Goal: Task Accomplishment & Management: Manage account settings

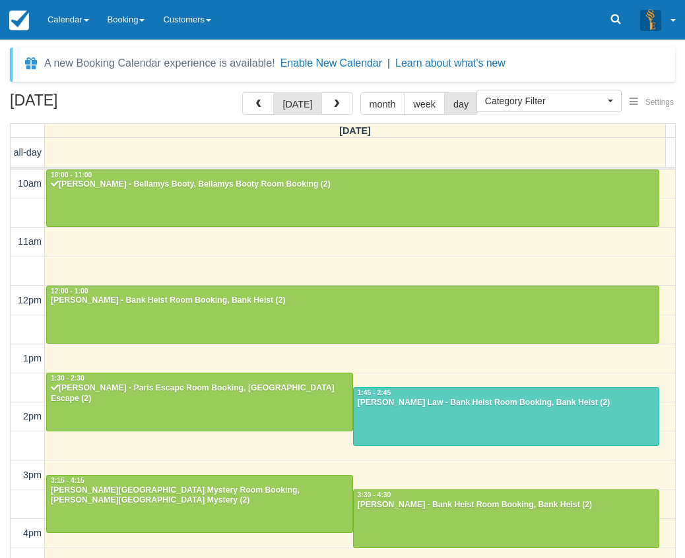
select select
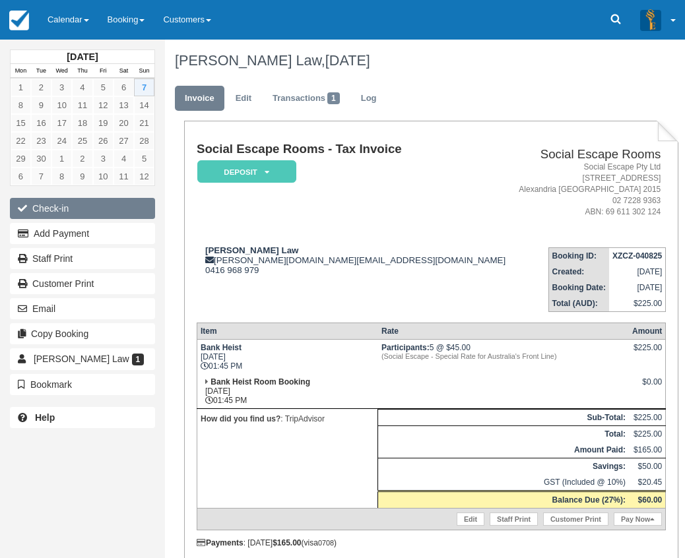
click at [69, 207] on button "Check-in" at bounding box center [82, 208] width 145 height 21
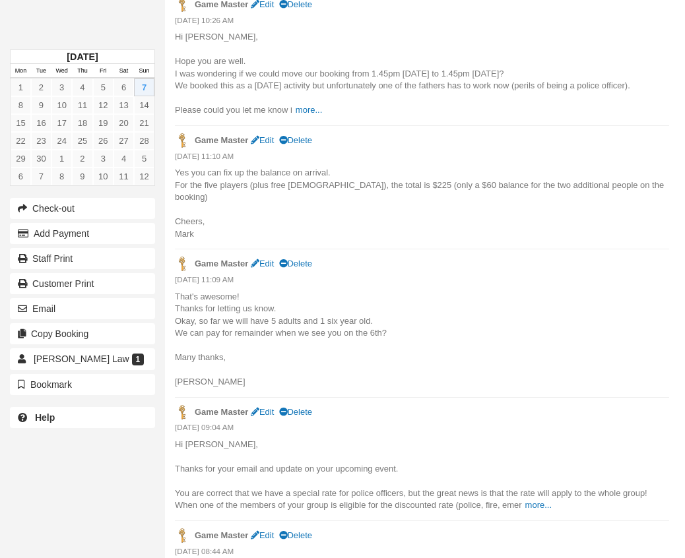
scroll to position [990, 0]
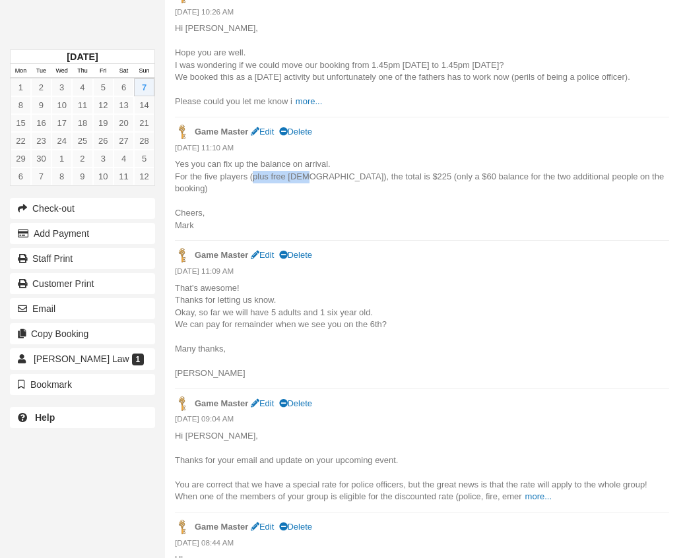
drag, startPoint x: 300, startPoint y: 175, endPoint x: 251, endPoint y: 174, distance: 49.5
click at [251, 174] on p "Yes you can fix up the balance on arrival. For the five players (plus free 6yo)…" at bounding box center [422, 194] width 494 height 73
click at [423, 181] on p "Yes you can fix up the balance on arrival. For the five players (plus free 6yo)…" at bounding box center [422, 194] width 494 height 73
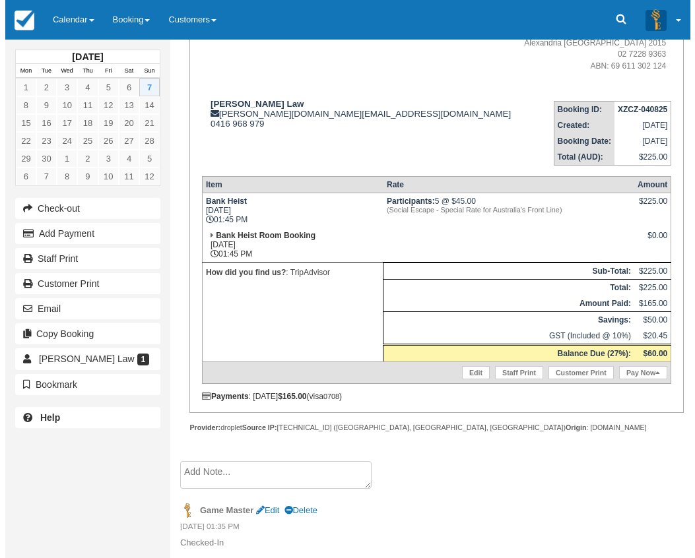
scroll to position [198, 0]
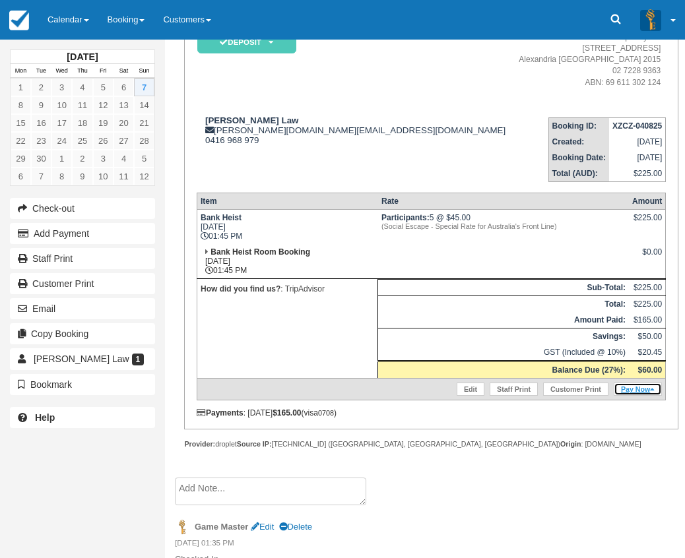
click at [648, 390] on link "Pay Now" at bounding box center [638, 389] width 48 height 13
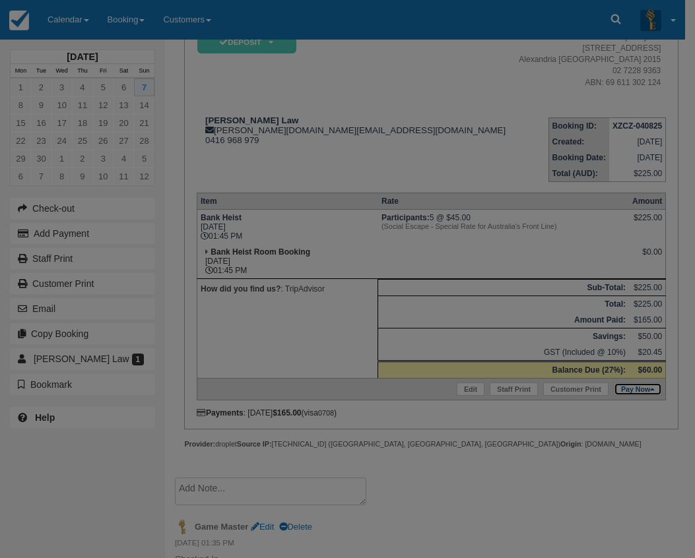
type input "07/09/2025"
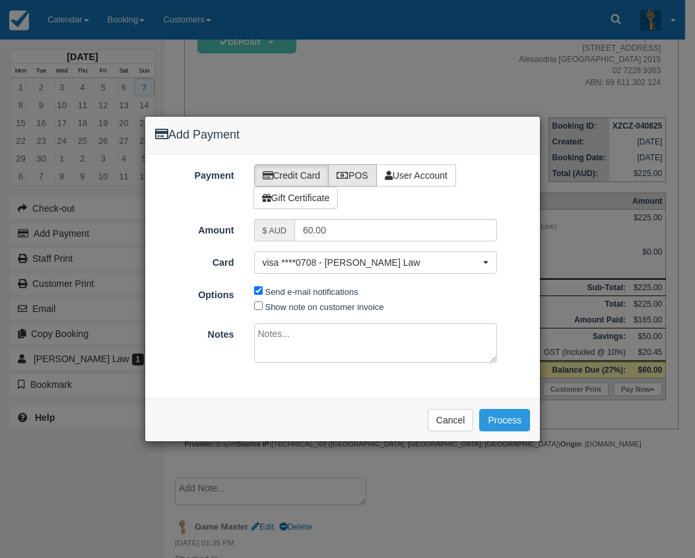
click at [362, 176] on label "POS" at bounding box center [352, 175] width 49 height 22
radio input "true"
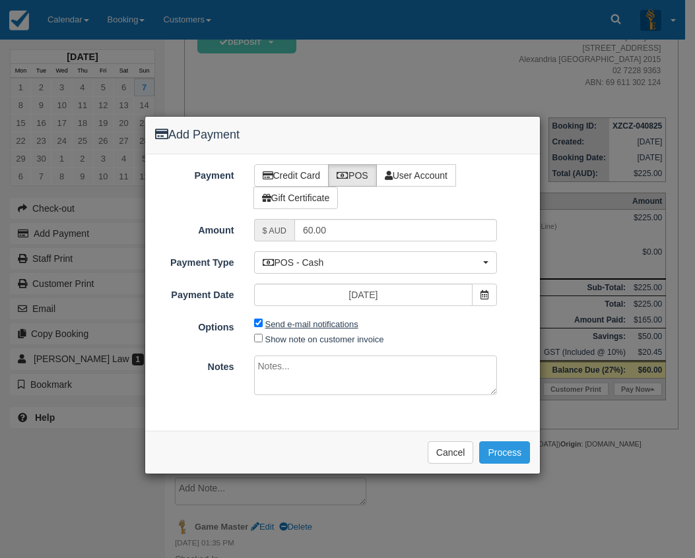
click at [299, 320] on label "Send e-mail notifications" at bounding box center [311, 324] width 93 height 10
click at [263, 320] on input "Send e-mail notifications" at bounding box center [258, 323] width 9 height 9
checkbox input "false"
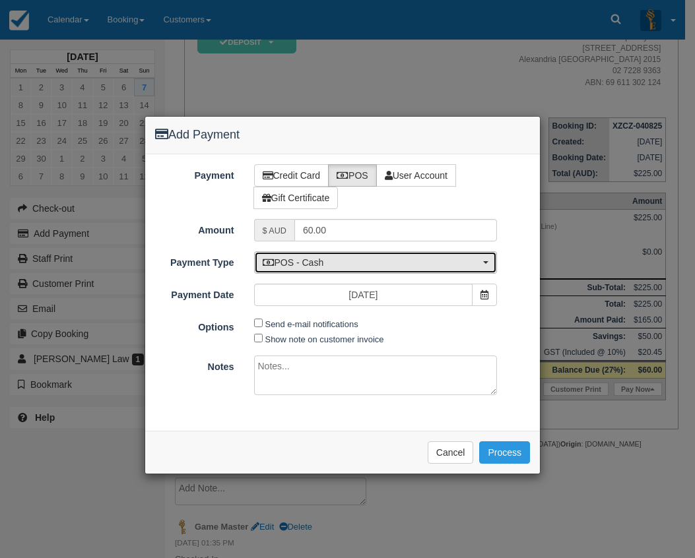
click at [312, 263] on span "POS - Cash" at bounding box center [372, 262] width 218 height 13
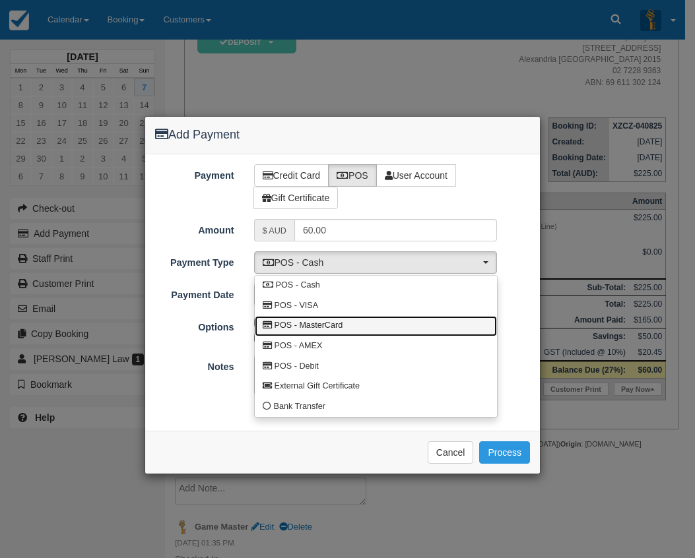
click at [335, 325] on span "POS - MasterCard" at bounding box center [309, 326] width 69 height 12
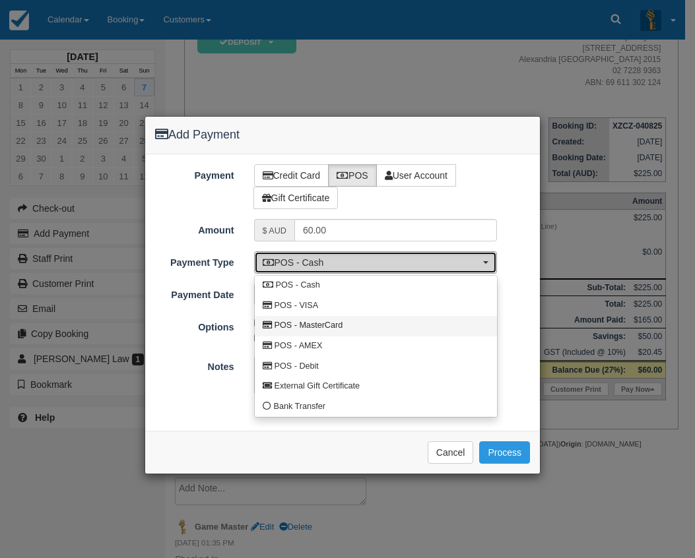
select select "MC"
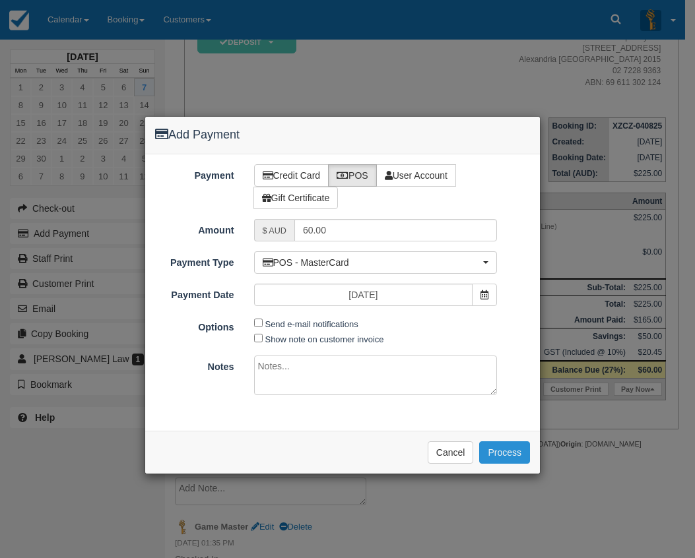
click at [502, 461] on button "Process" at bounding box center [504, 452] width 51 height 22
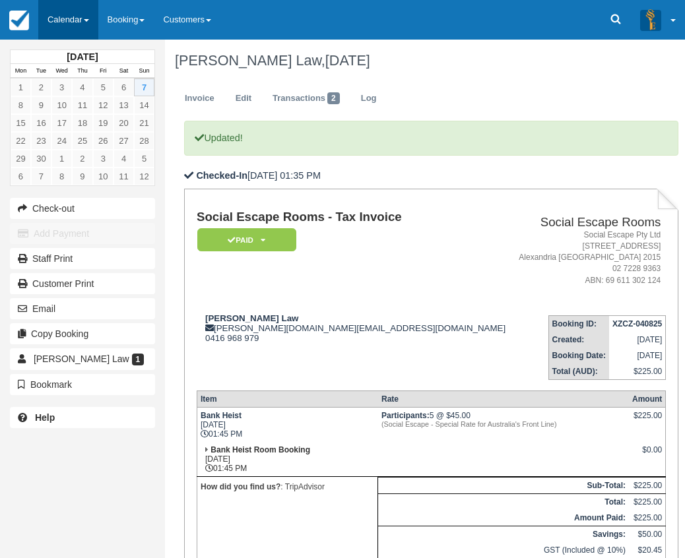
click at [77, 28] on link "Calendar" at bounding box center [68, 20] width 60 height 40
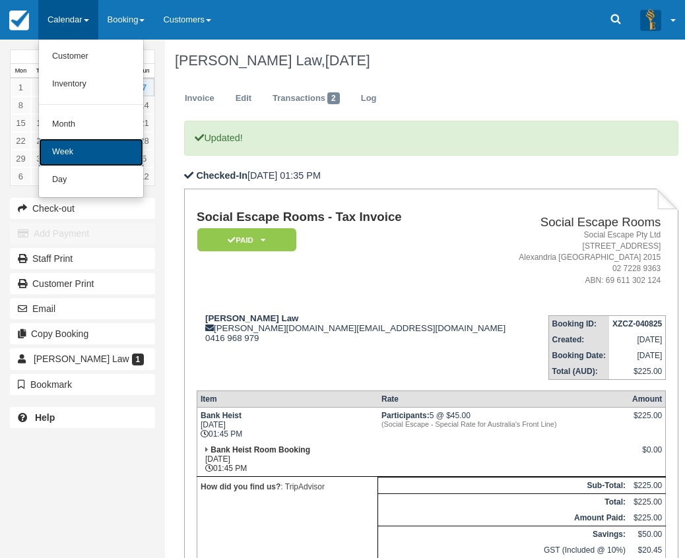
click at [73, 165] on link "Week" at bounding box center [91, 153] width 104 height 28
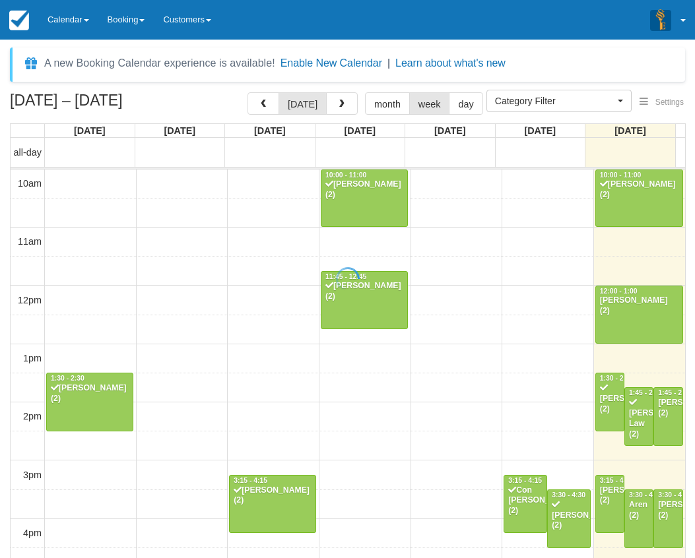
select select
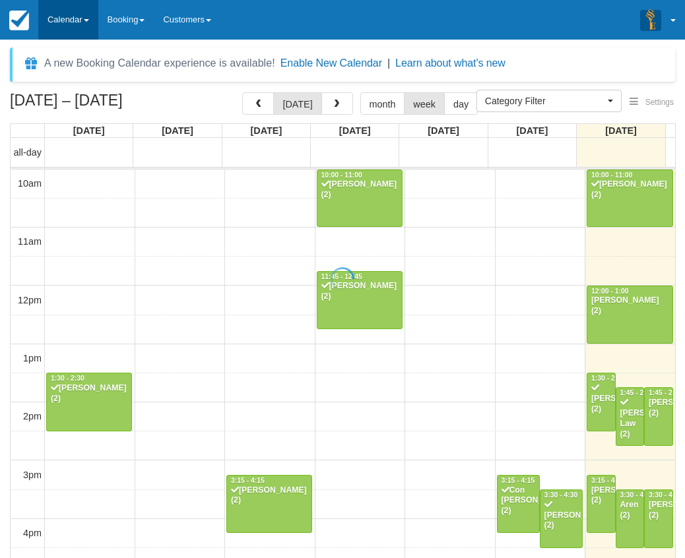
scroll to position [176, 0]
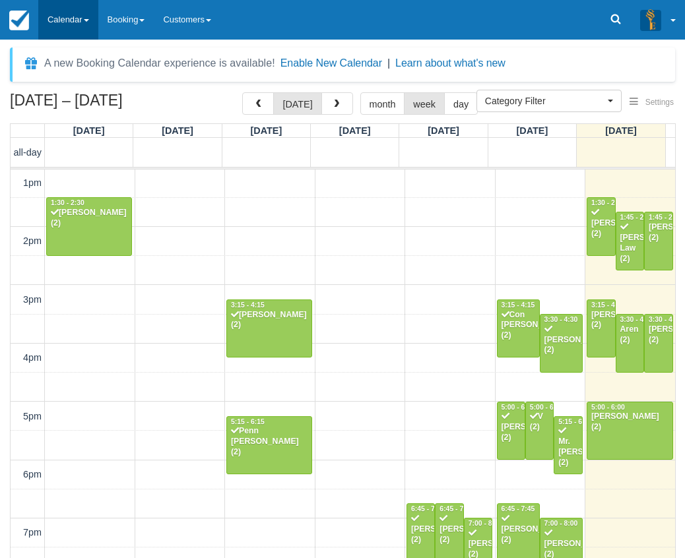
click at [54, 20] on link "Calendar" at bounding box center [68, 20] width 60 height 40
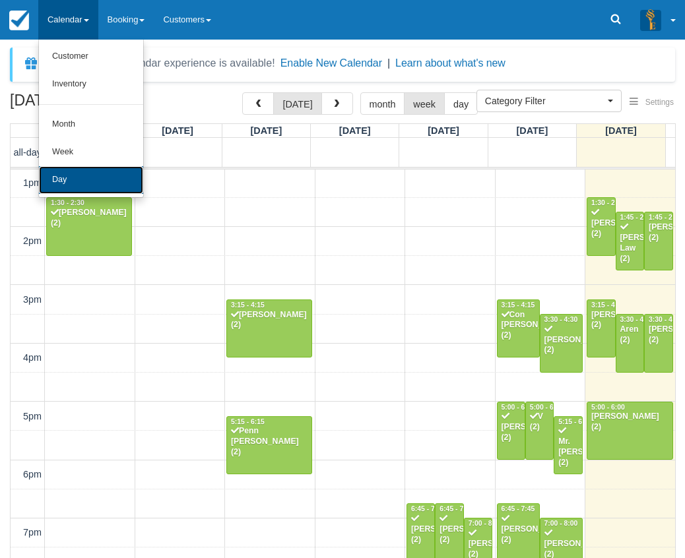
click at [70, 181] on link "Day" at bounding box center [91, 180] width 104 height 28
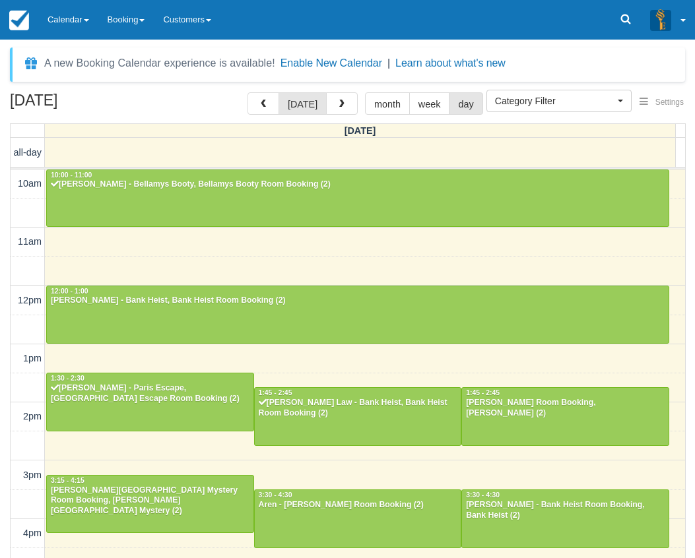
select select
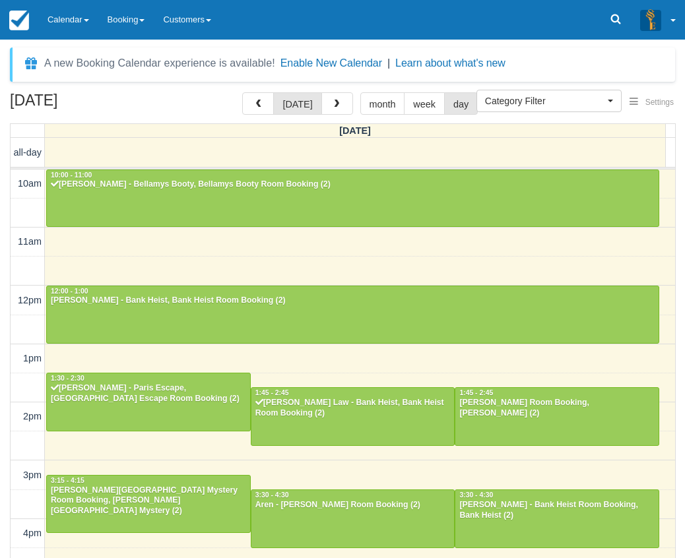
scroll to position [176, 0]
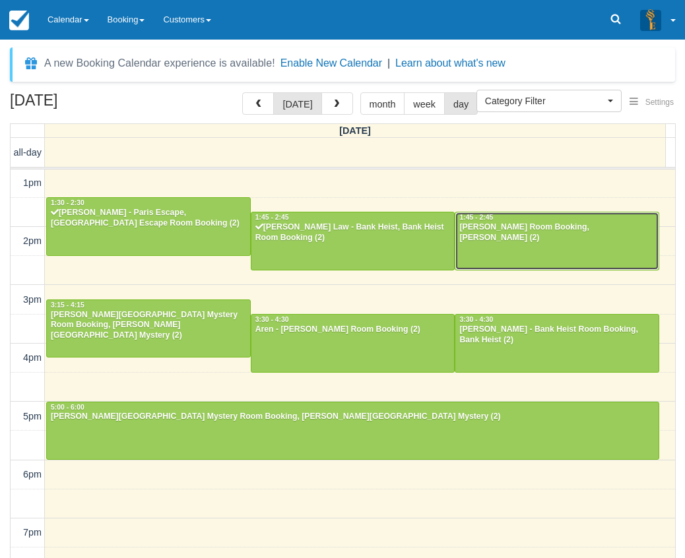
click at [537, 235] on div "[PERSON_NAME] Room Booking, [PERSON_NAME] (2)" at bounding box center [557, 232] width 197 height 21
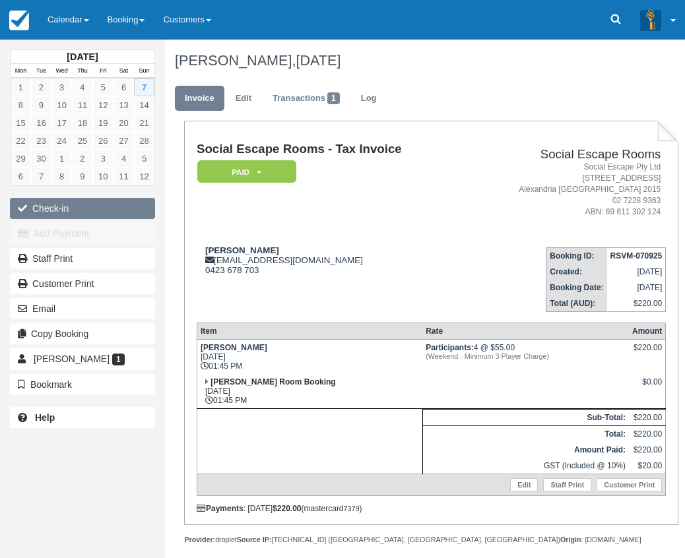
click at [50, 207] on button "Check-in" at bounding box center [82, 208] width 145 height 21
